Goal: Task Accomplishment & Management: Use online tool/utility

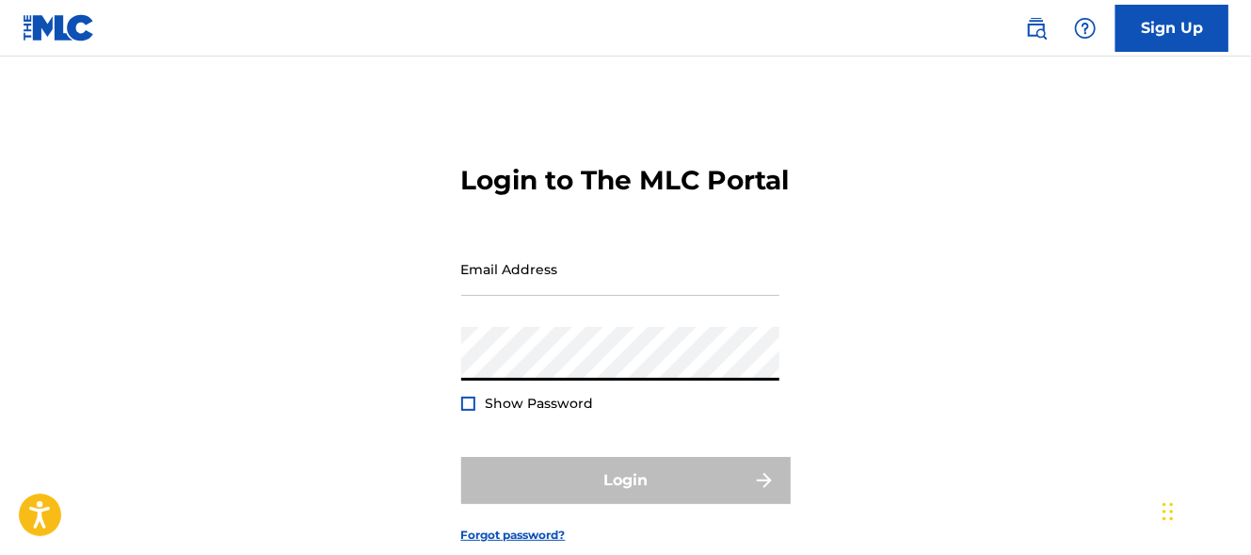
type input "[EMAIL_ADDRESS][DOMAIN_NAME]"
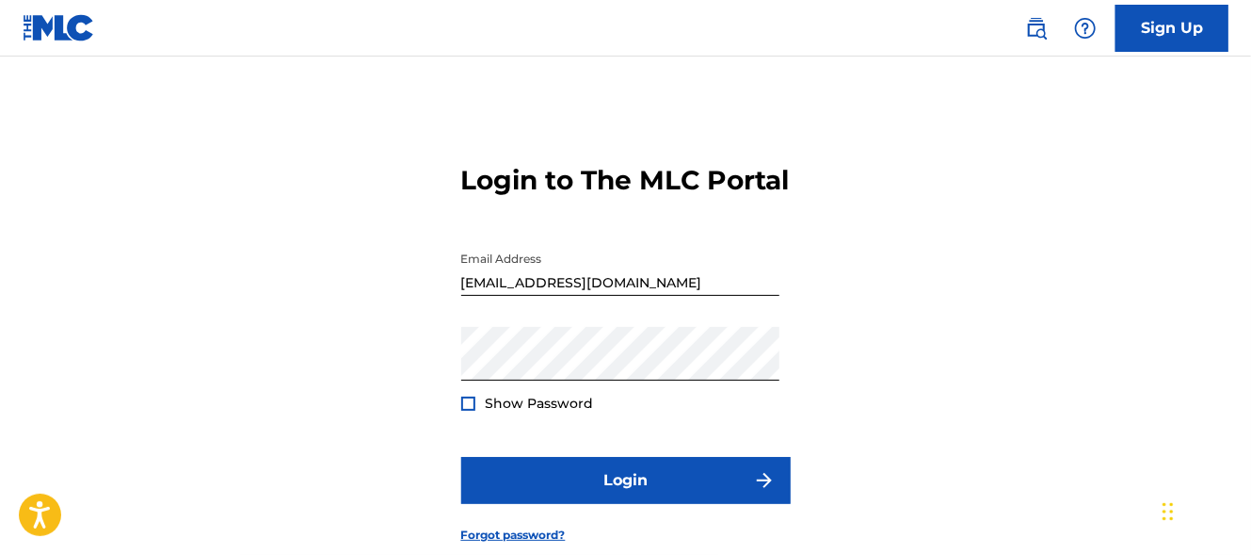
click at [473, 410] on div at bounding box center [468, 403] width 14 height 14
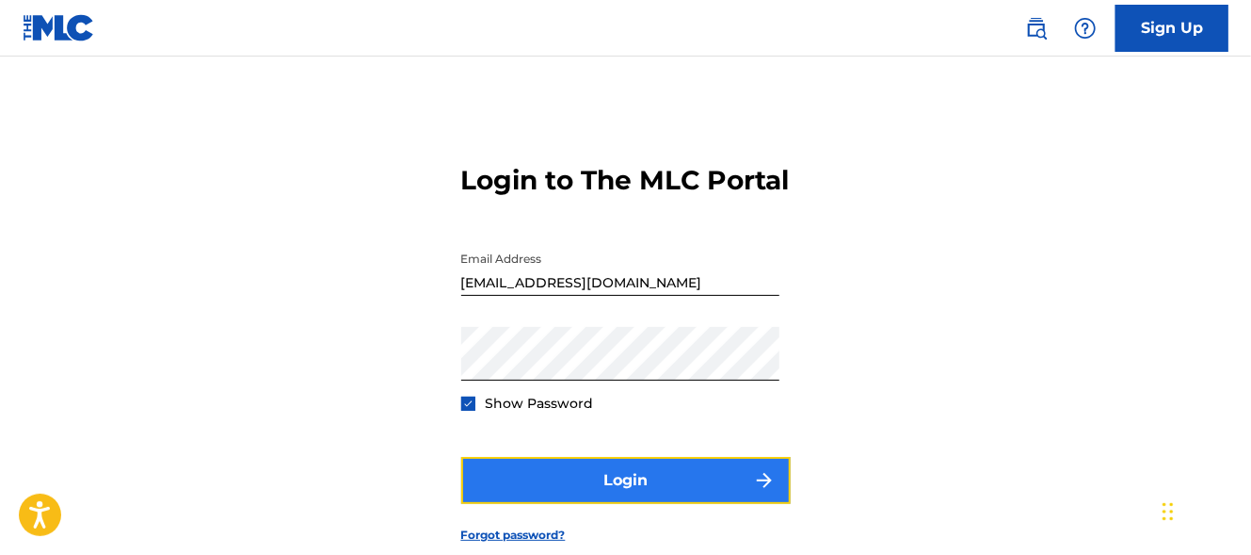
click at [578, 500] on button "Login" at bounding box center [626, 480] width 330 height 47
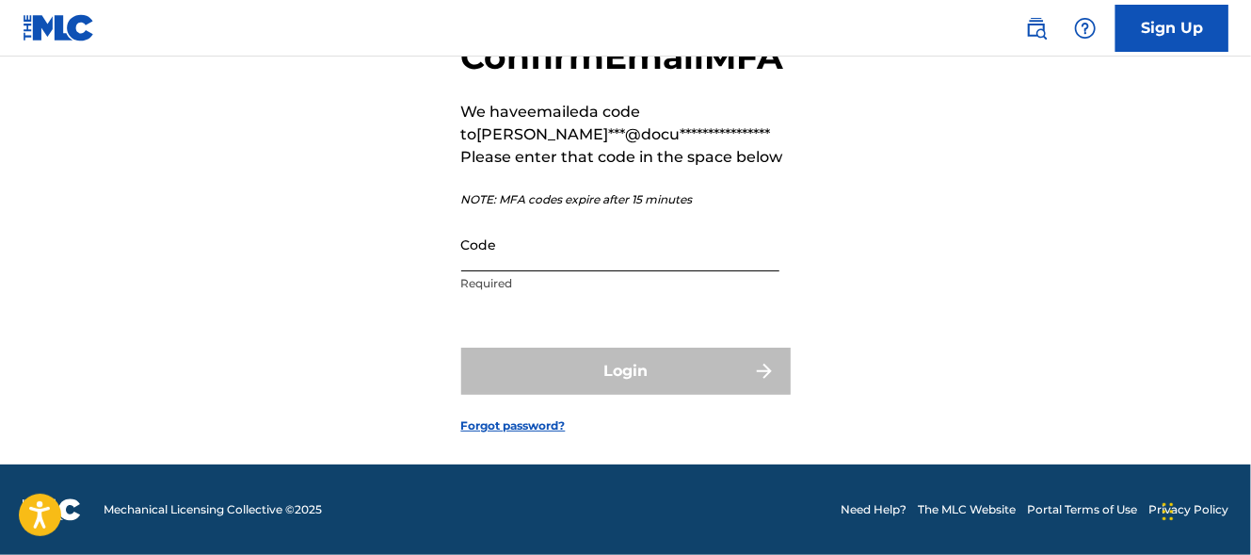
scroll to position [168, 0]
click at [553, 266] on input "Code" at bounding box center [620, 244] width 318 height 54
paste input "288776"
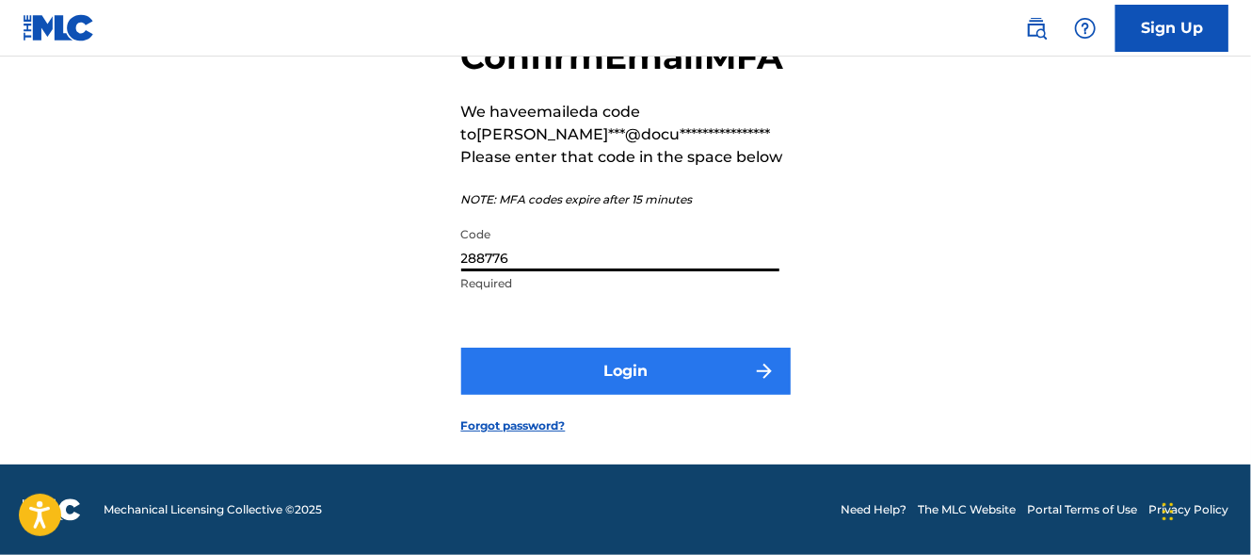
type input "288776"
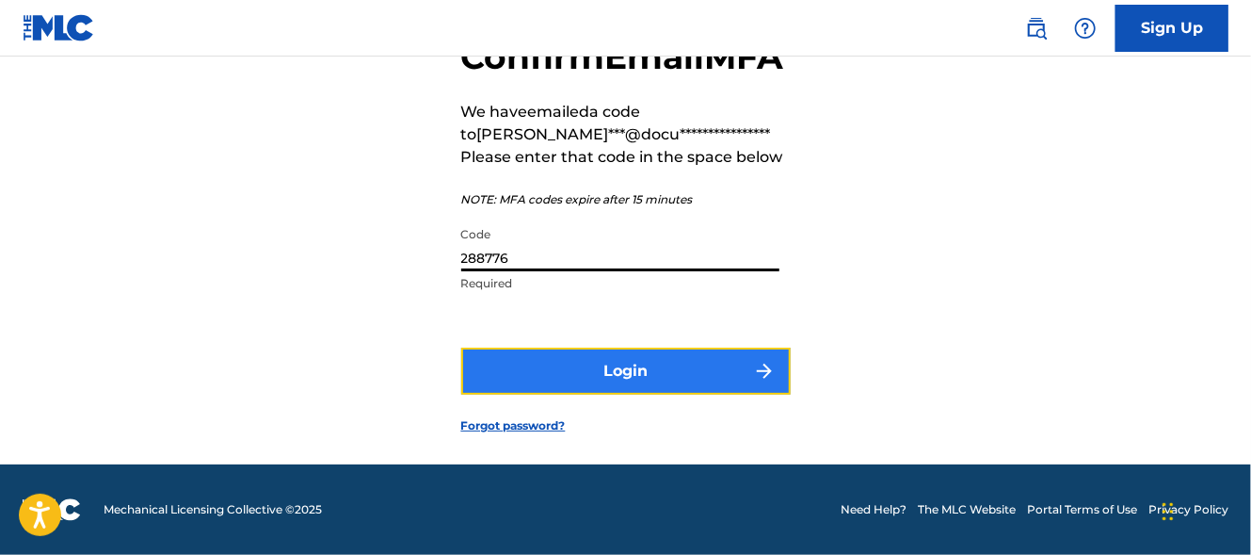
click at [591, 375] on button "Login" at bounding box center [626, 370] width 330 height 47
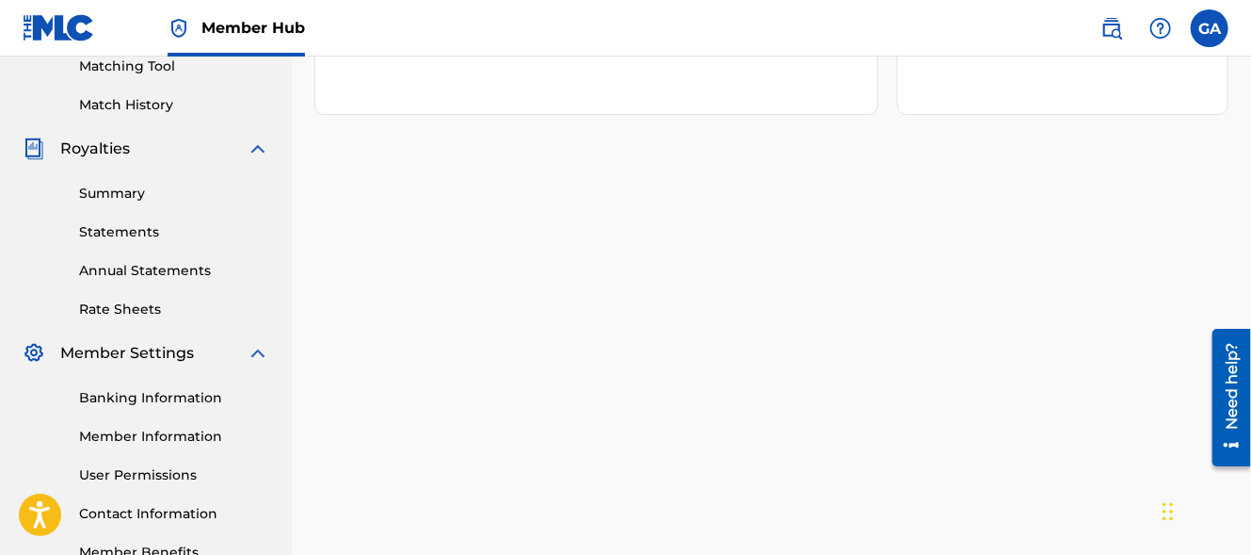
scroll to position [494, 0]
click at [156, 394] on link "Banking Information" at bounding box center [174, 396] width 190 height 20
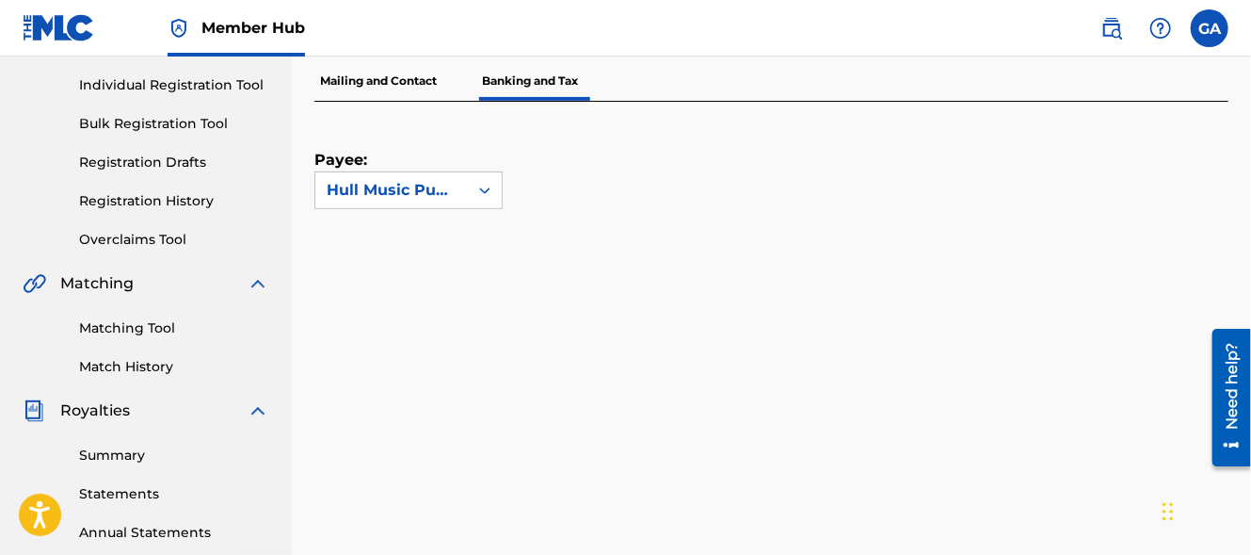
scroll to position [233, 0]
click at [925, 169] on div "Payee: Hull Music Publishing" at bounding box center [748, 153] width 869 height 107
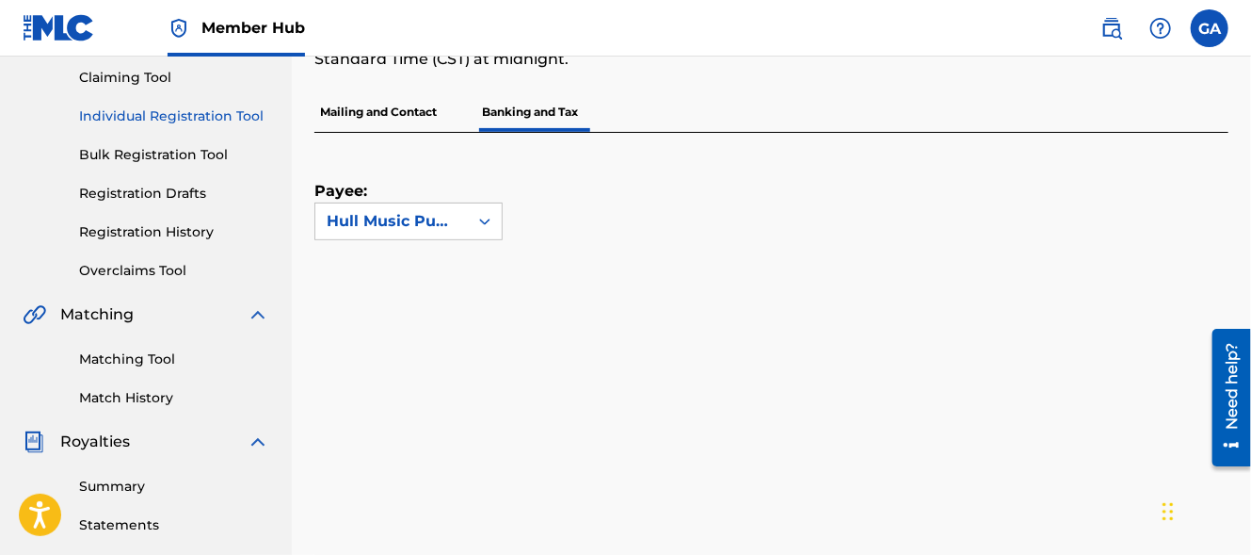
scroll to position [198, 0]
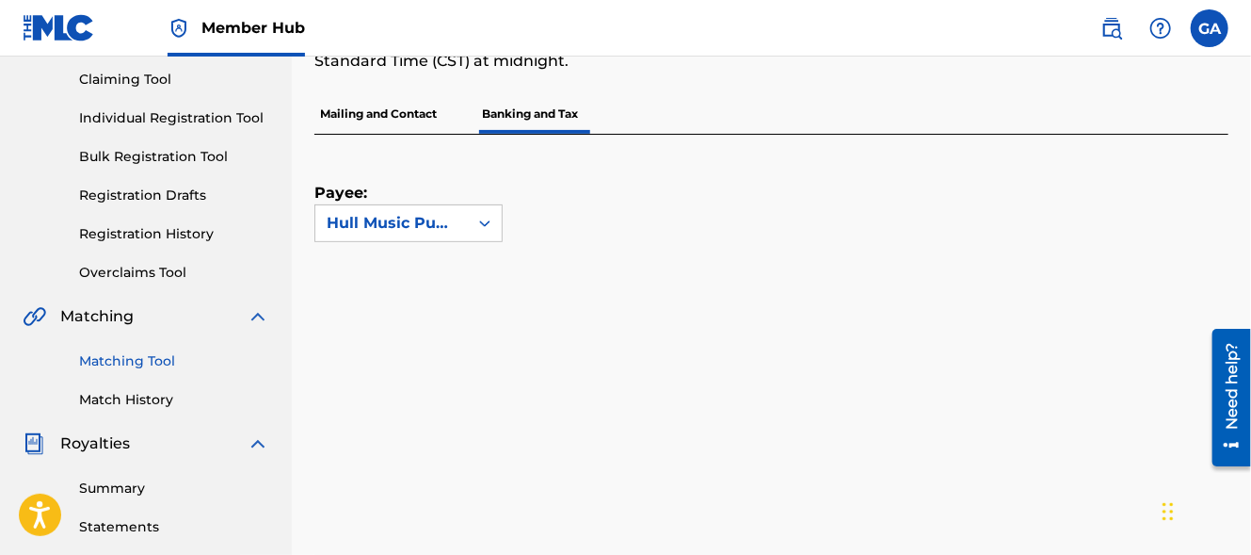
click at [148, 365] on link "Matching Tool" at bounding box center [174, 361] width 190 height 20
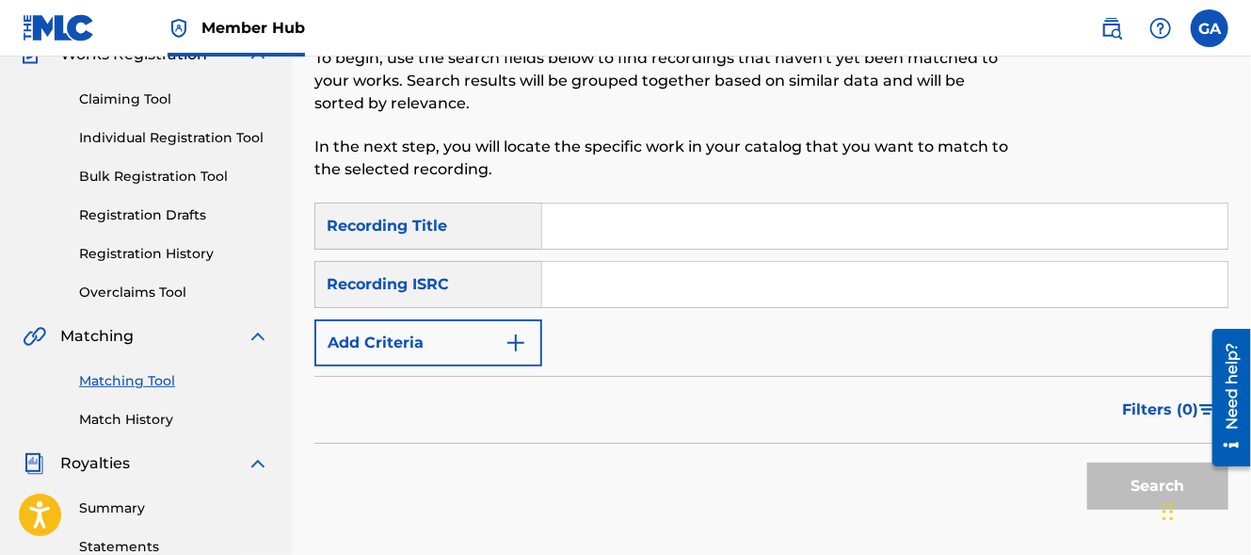
scroll to position [177, 0]
click at [628, 215] on input "Search Form" at bounding box center [884, 226] width 685 height 45
type input "I'm Tired of Playing Santa Claus To You"
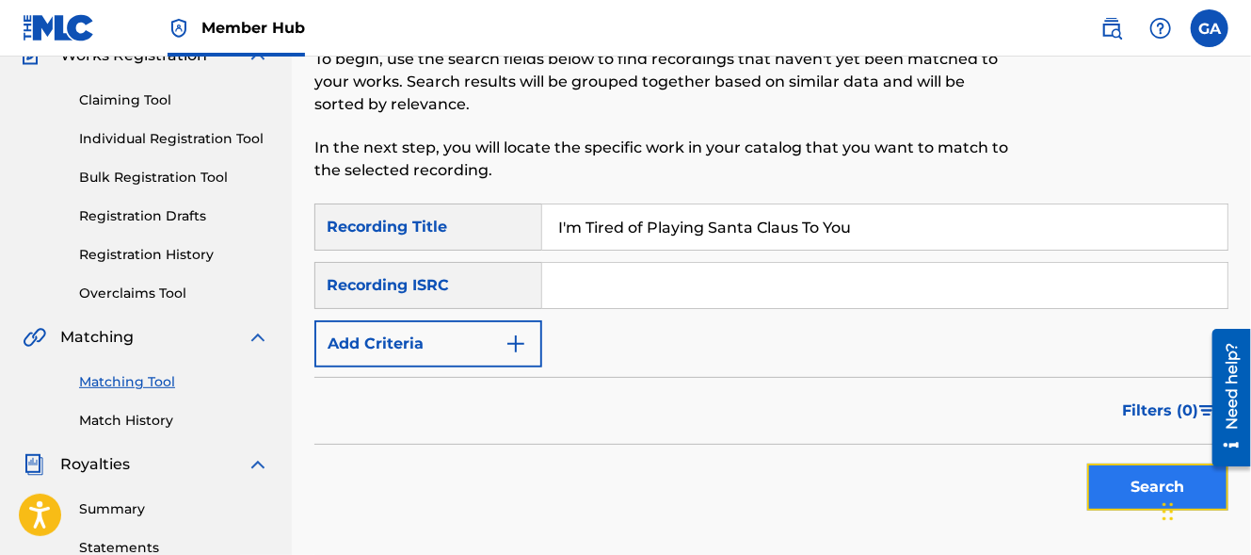
click at [1137, 499] on button "Search" at bounding box center [1157, 486] width 141 height 47
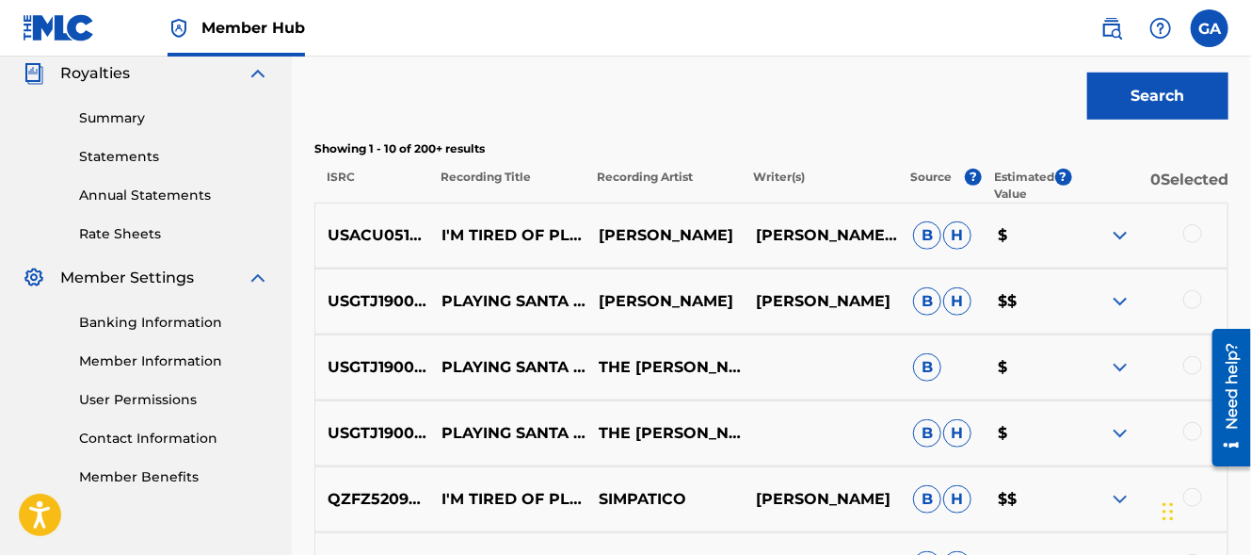
scroll to position [569, 0]
click at [1122, 234] on img at bounding box center [1120, 234] width 23 height 23
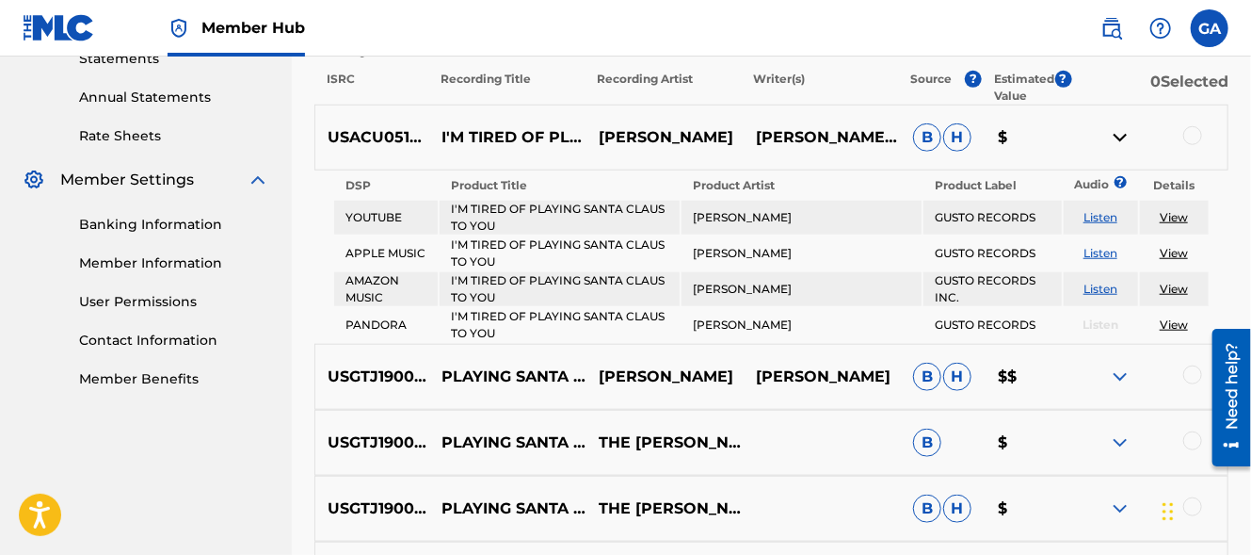
scroll to position [665, 0]
click at [1183, 218] on link "View" at bounding box center [1174, 218] width 28 height 14
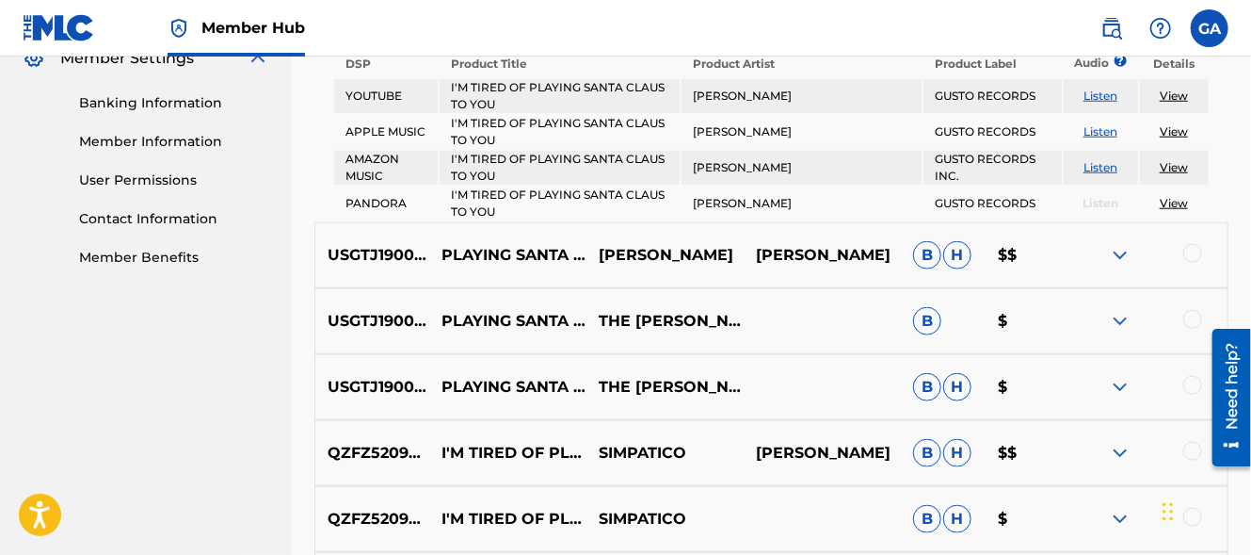
scroll to position [786, 0]
click at [1177, 93] on link "View" at bounding box center [1174, 96] width 28 height 14
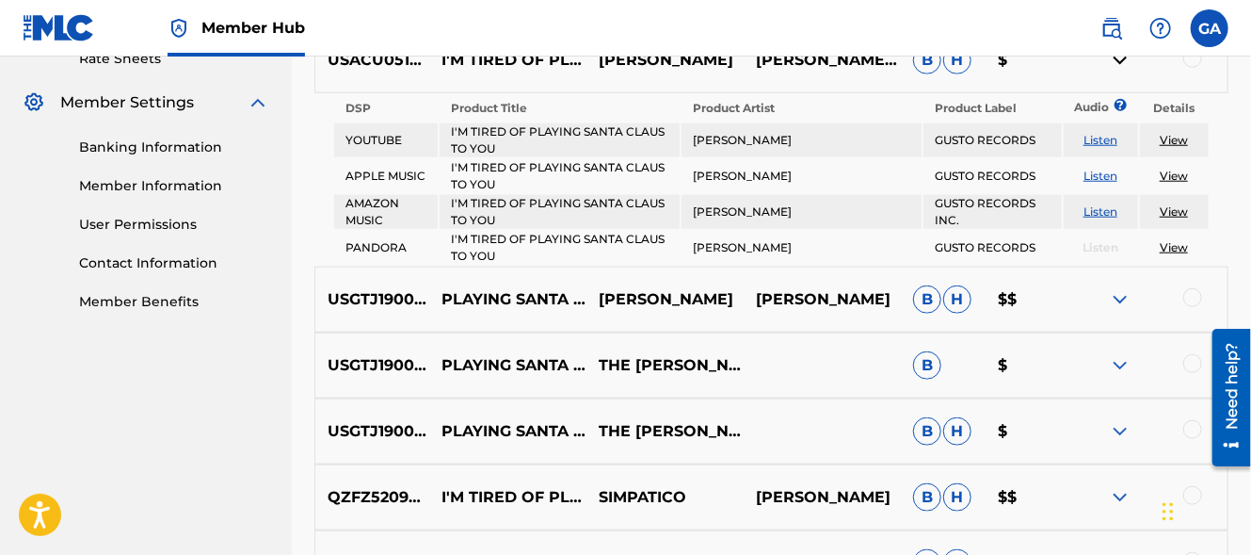
scroll to position [750, 0]
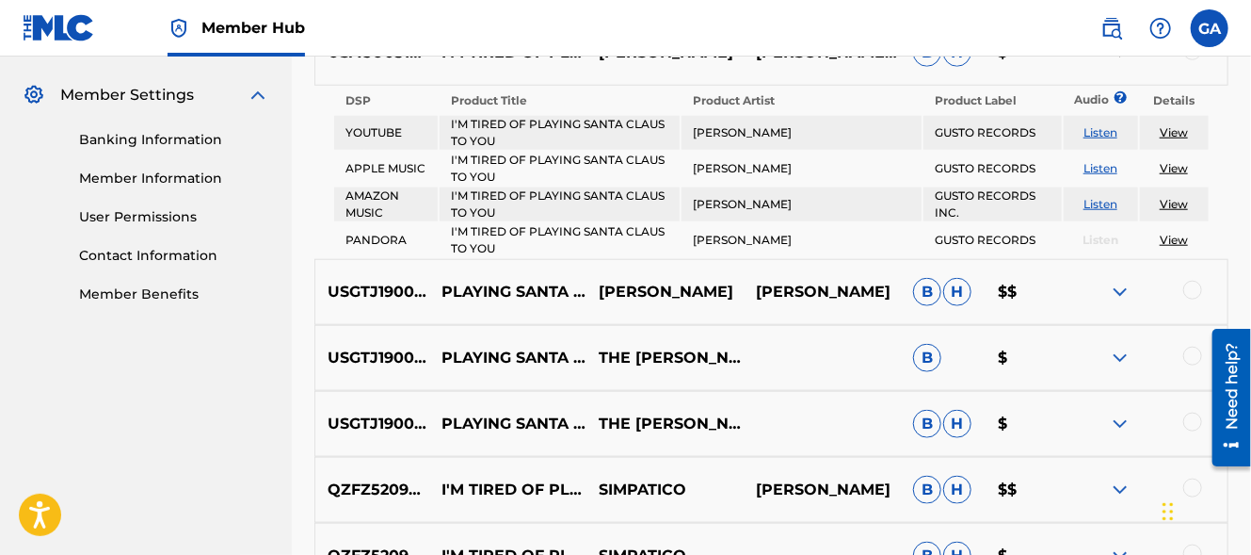
click at [1122, 289] on img at bounding box center [1120, 292] width 23 height 23
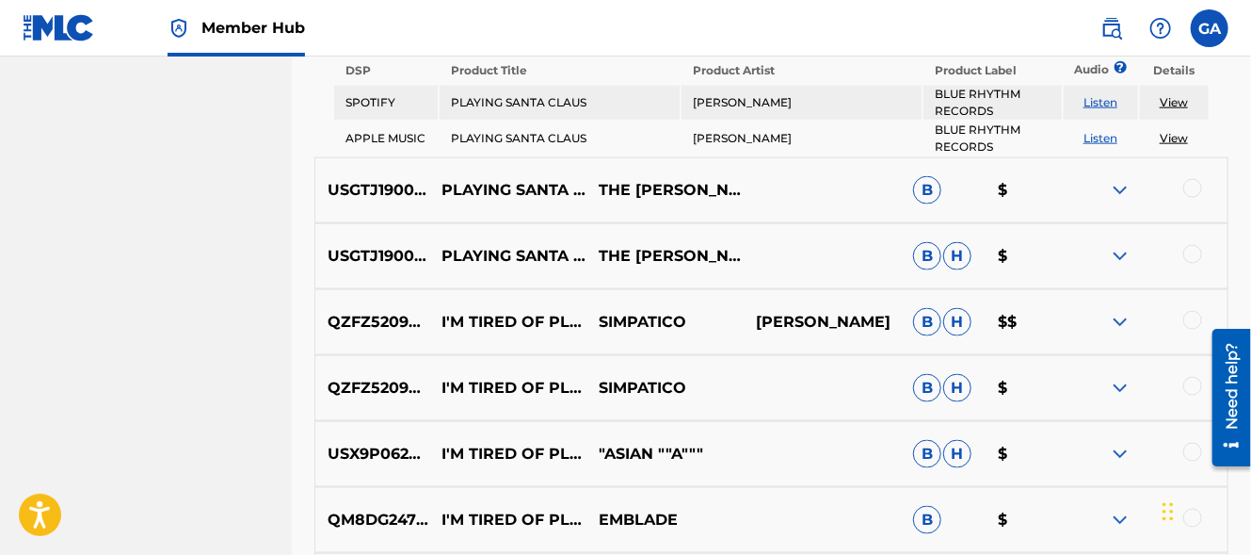
scroll to position [1043, 0]
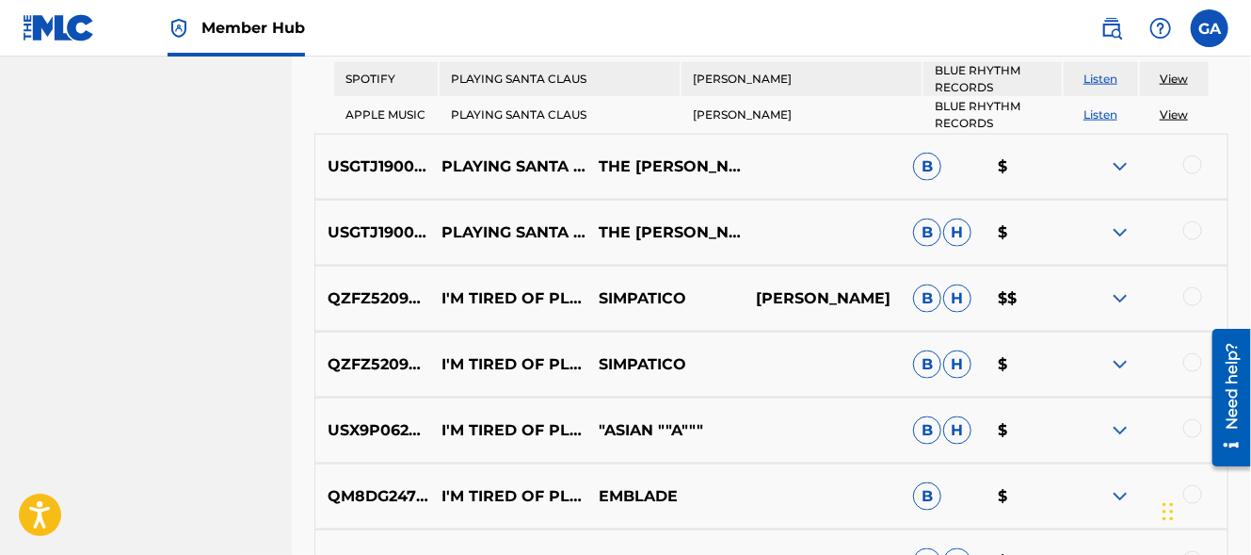
click at [1113, 297] on img at bounding box center [1120, 298] width 23 height 23
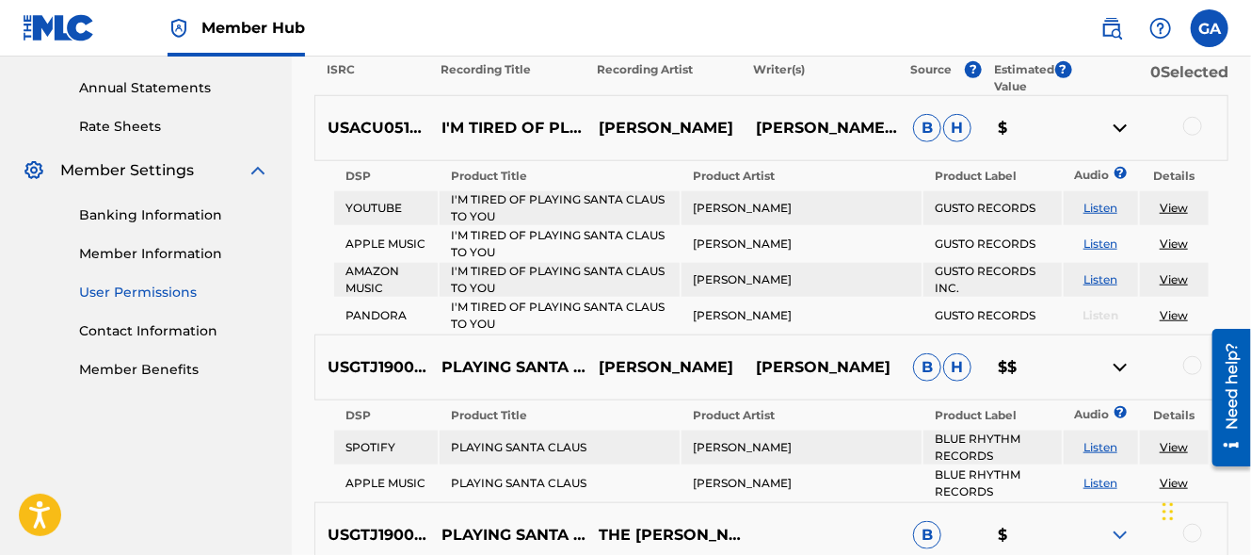
scroll to position [673, 0]
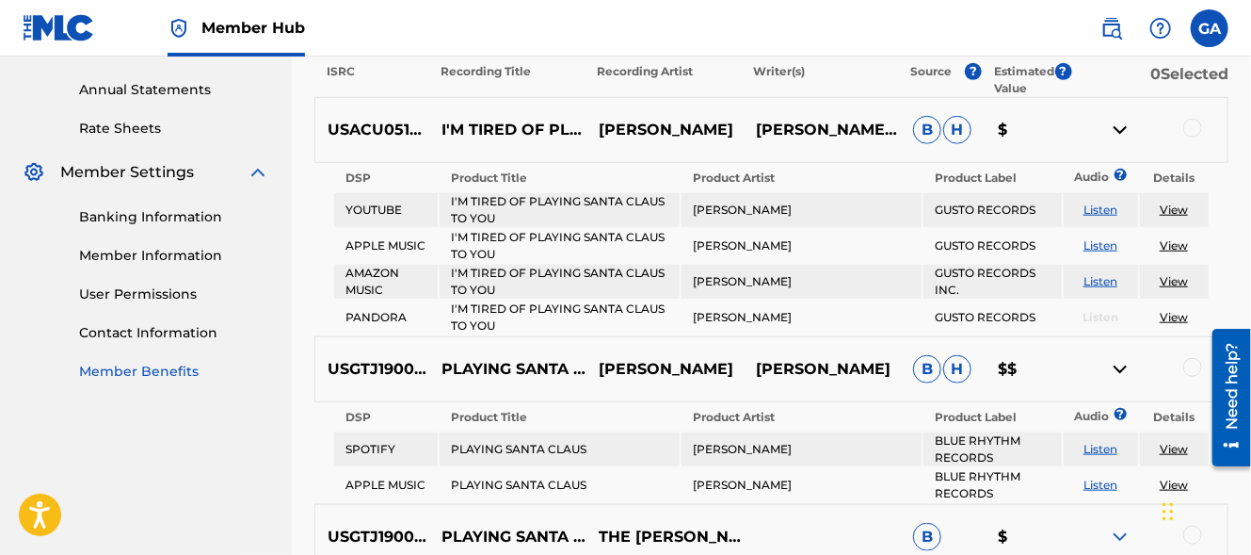
click at [154, 373] on link "Member Benefits" at bounding box center [174, 372] width 190 height 20
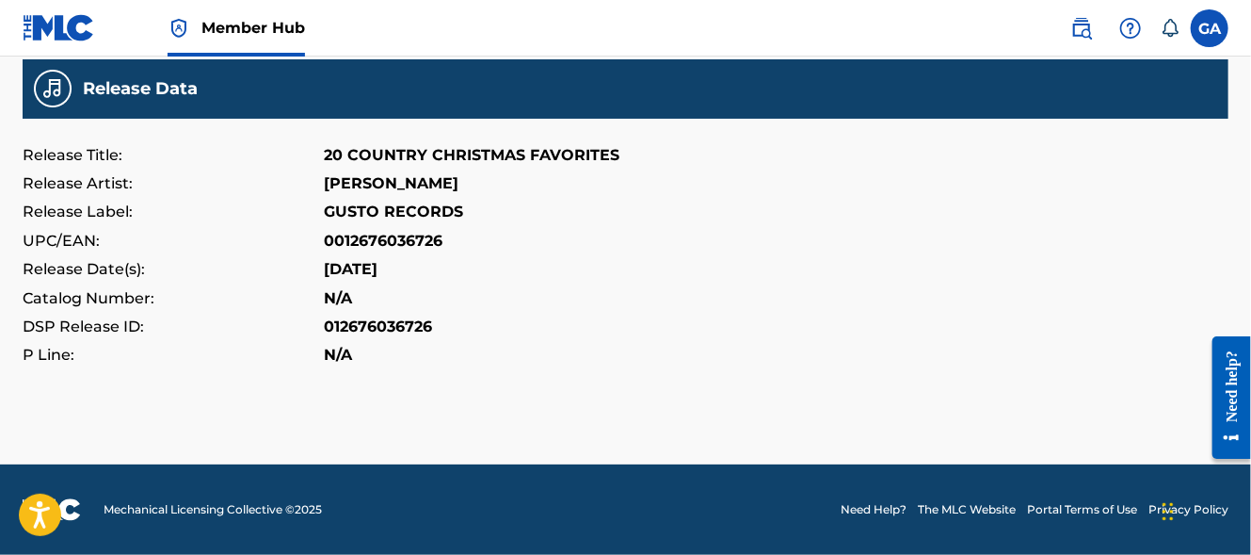
scroll to position [816, 0]
